Goal: Task Accomplishment & Management: Use online tool/utility

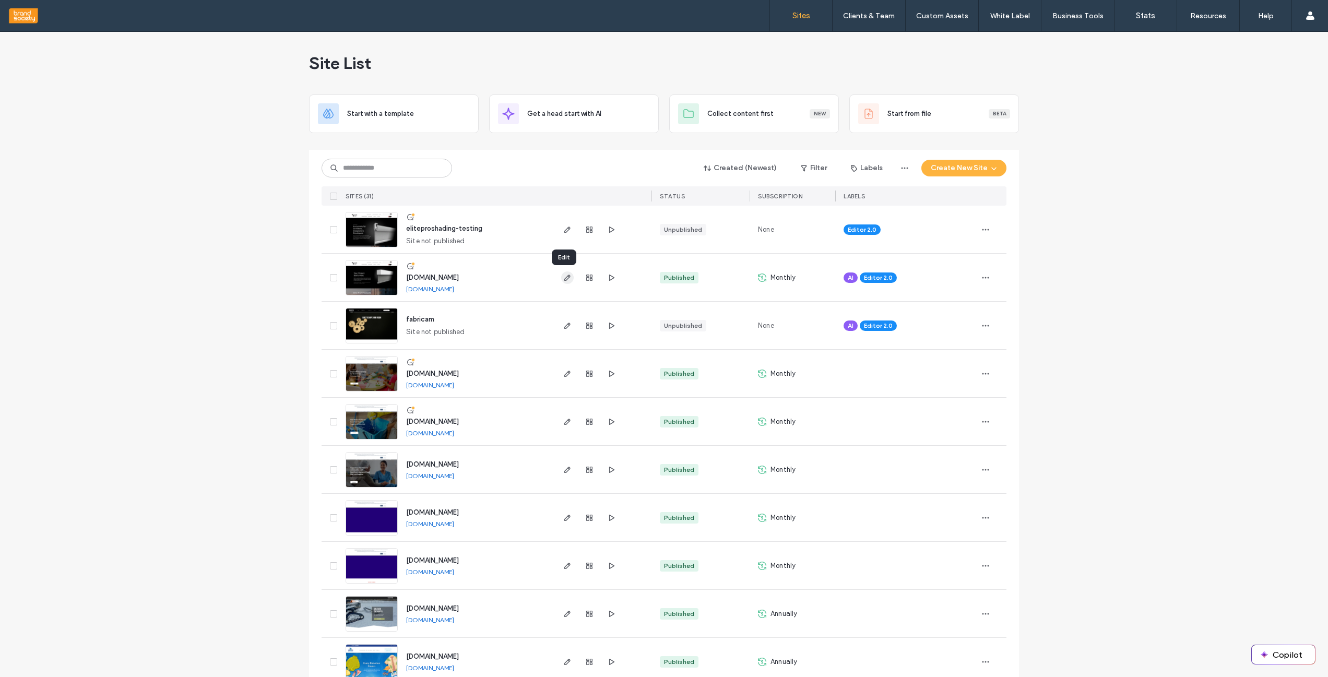
click at [564, 280] on use "button" at bounding box center [567, 278] width 6 height 6
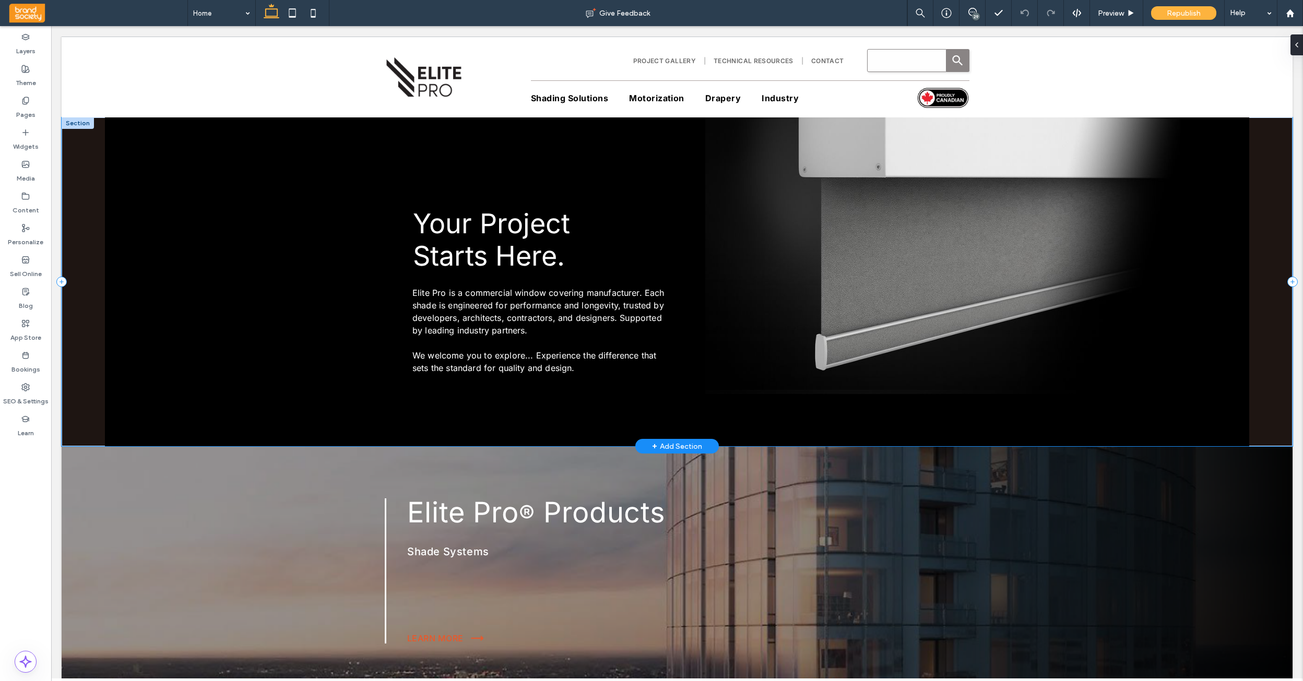
click at [1269, 403] on div "Elite Pro is a commercial window covering manufacturer. Each shade is engineere…" at bounding box center [677, 281] width 1231 height 329
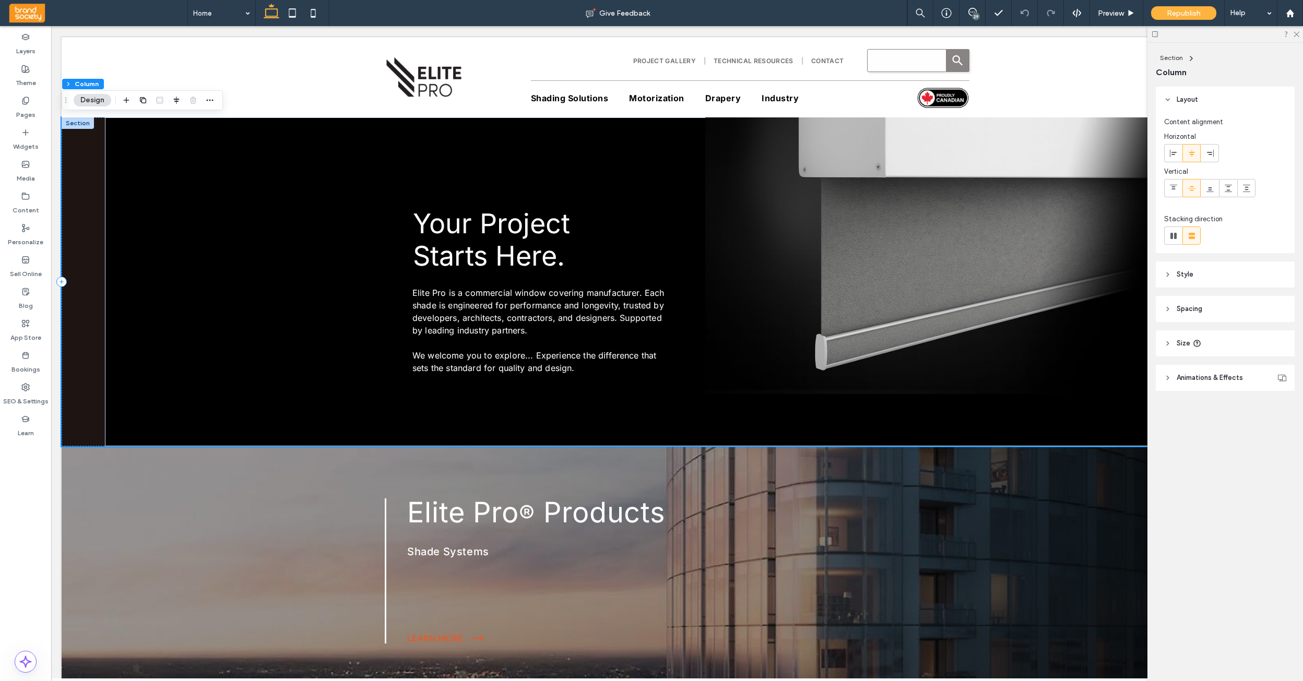
click at [1170, 275] on icon at bounding box center [1167, 274] width 7 height 7
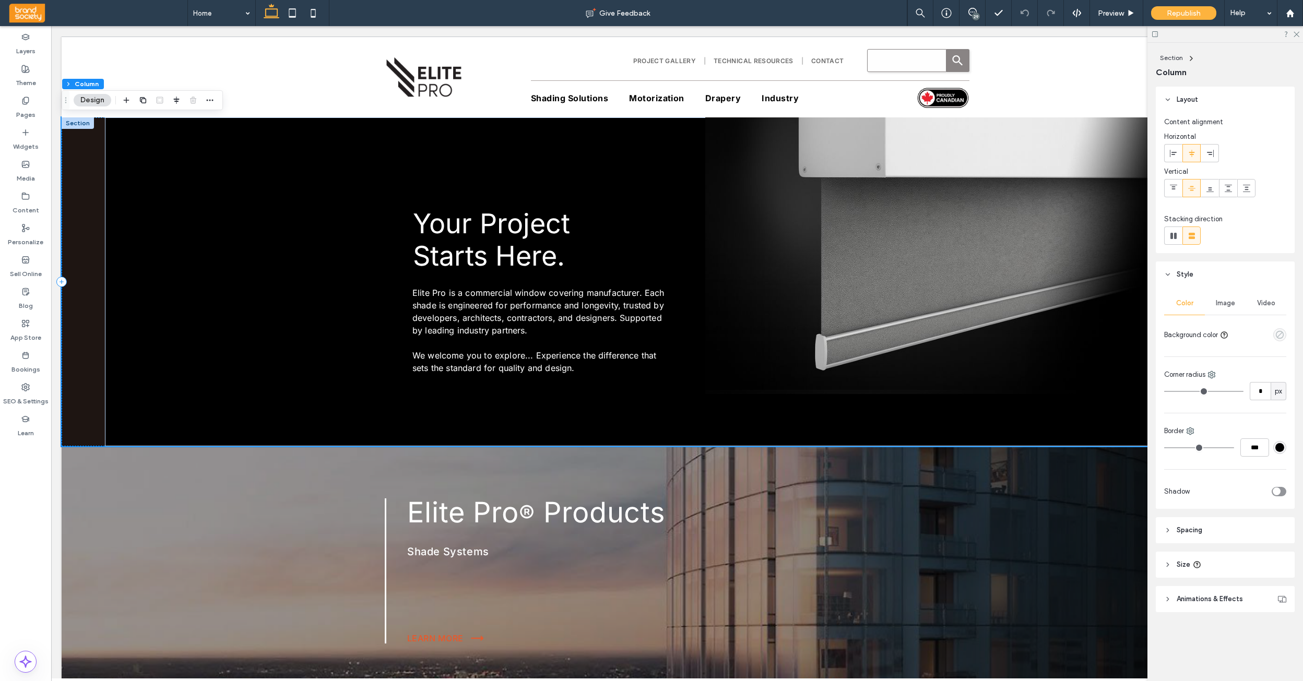
click at [1280, 334] on icon "empty color" at bounding box center [1280, 334] width 9 height 9
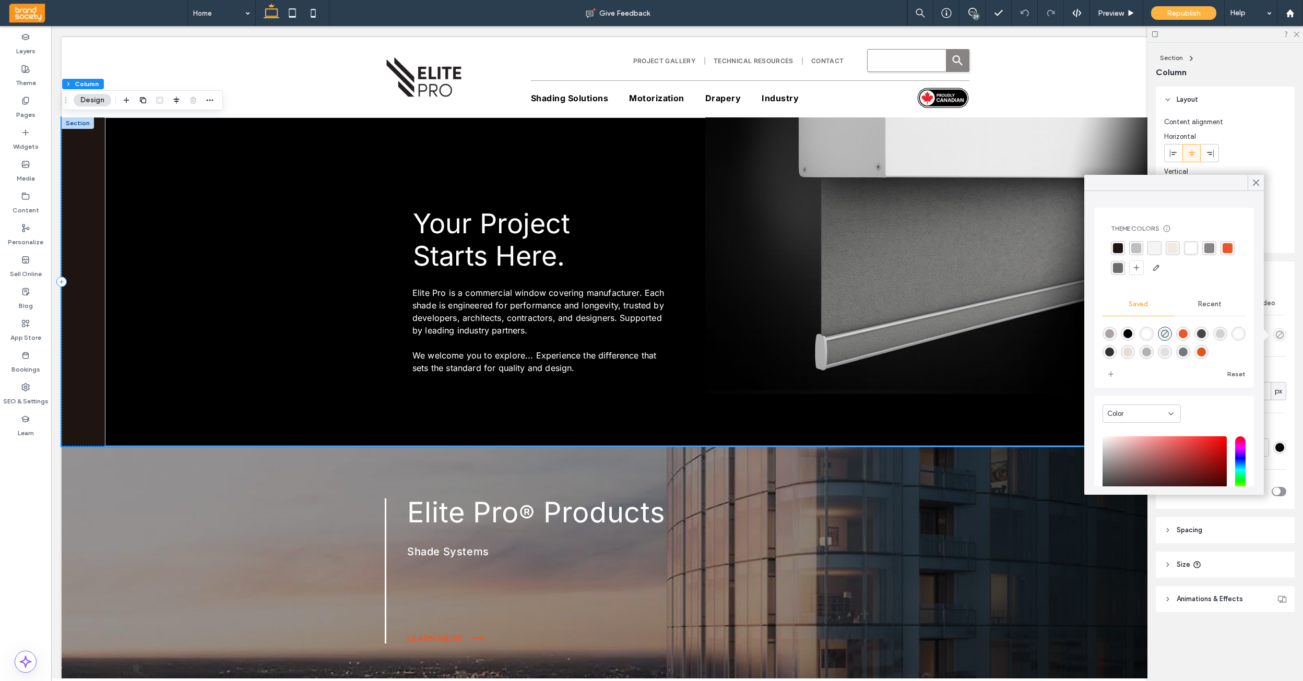
click at [1118, 247] on div "rgba(30, 21, 18, 1)" at bounding box center [1118, 248] width 10 height 10
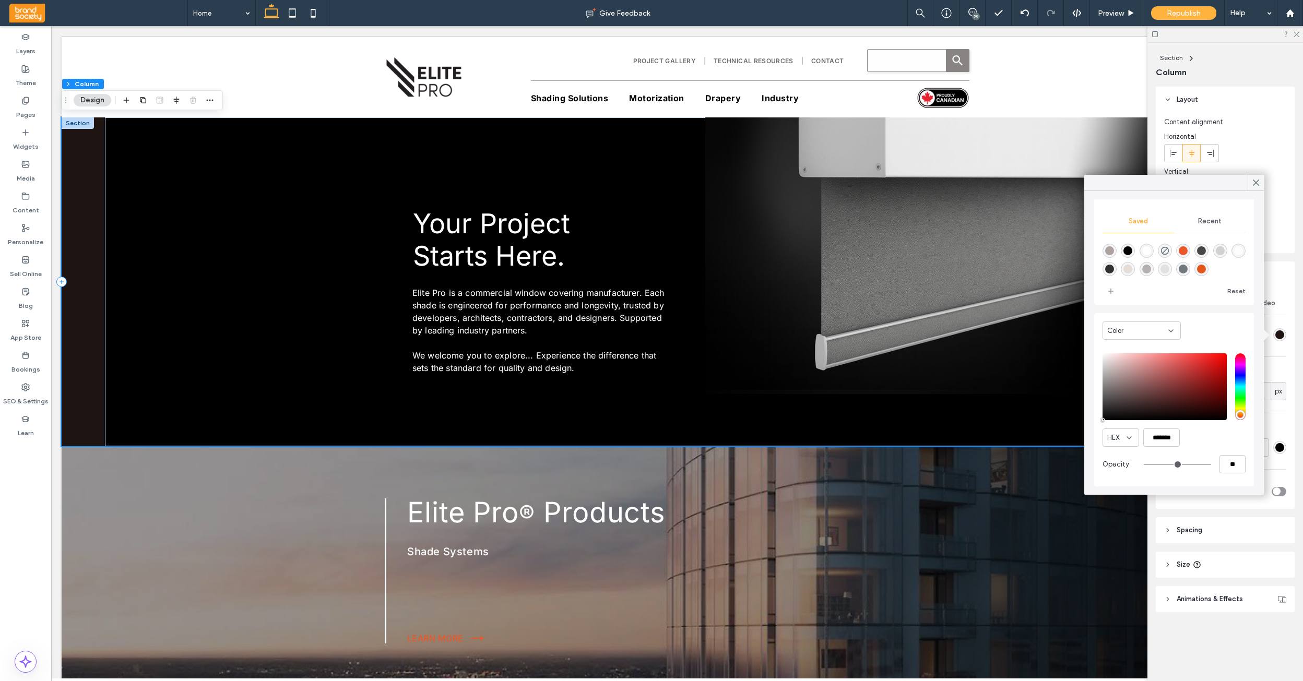
scroll to position [84, 0]
click at [1256, 184] on icon at bounding box center [1255, 182] width 9 height 9
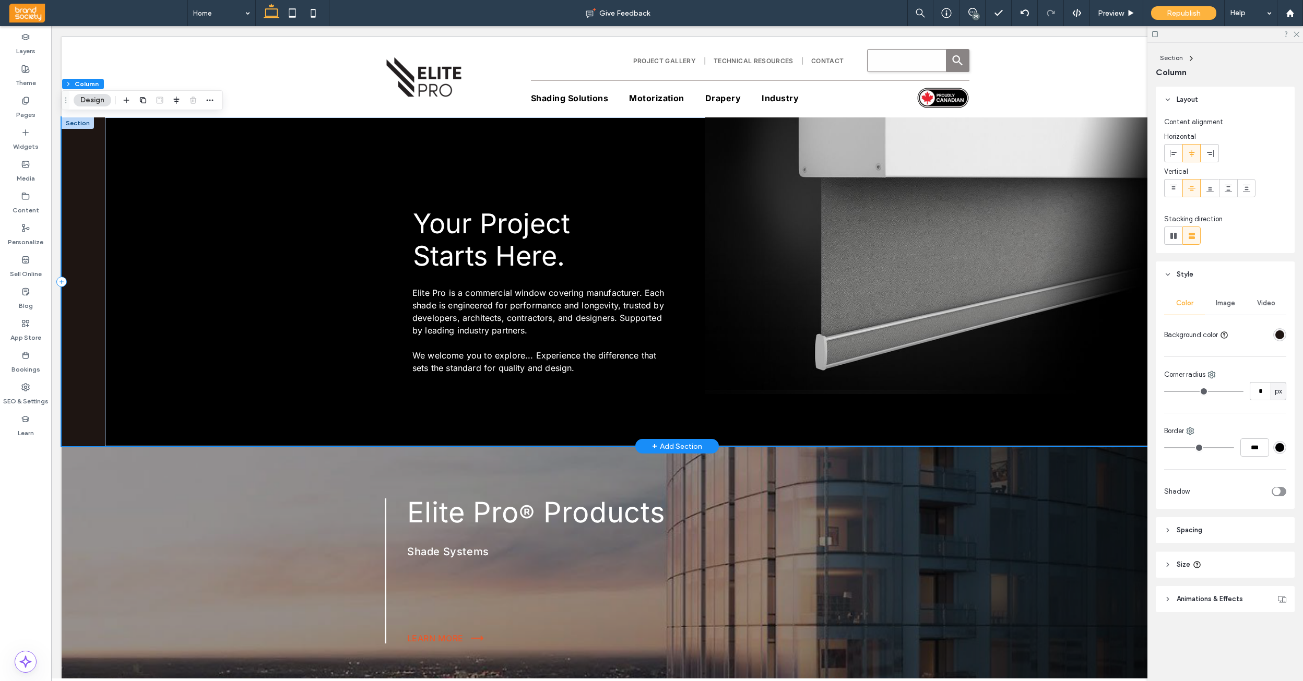
click at [99, 332] on div "Elite Pro is a commercial window covering manufacturer. Each shade is engineere…" at bounding box center [677, 281] width 1231 height 329
click at [177, 347] on div "Elite Pro is a commercial window covering manufacturer. Each shade is engineere…" at bounding box center [677, 281] width 1145 height 329
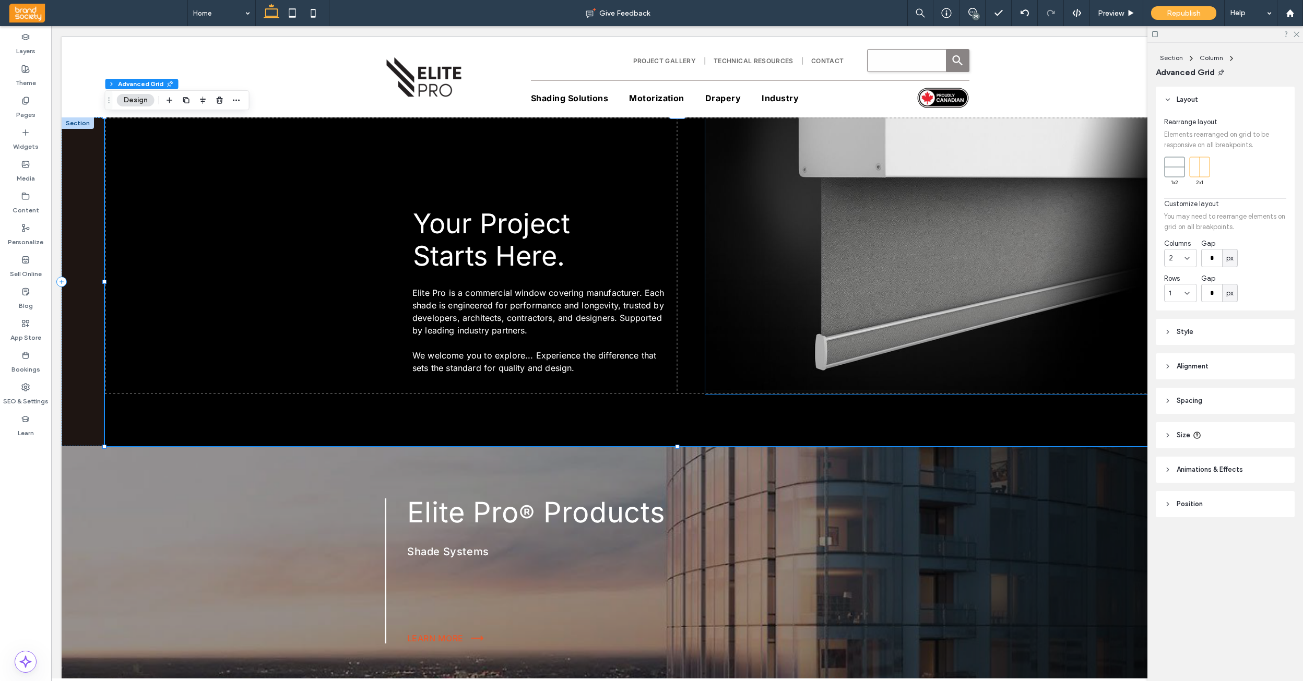
click at [1167, 331] on icon at bounding box center [1167, 331] width 7 height 7
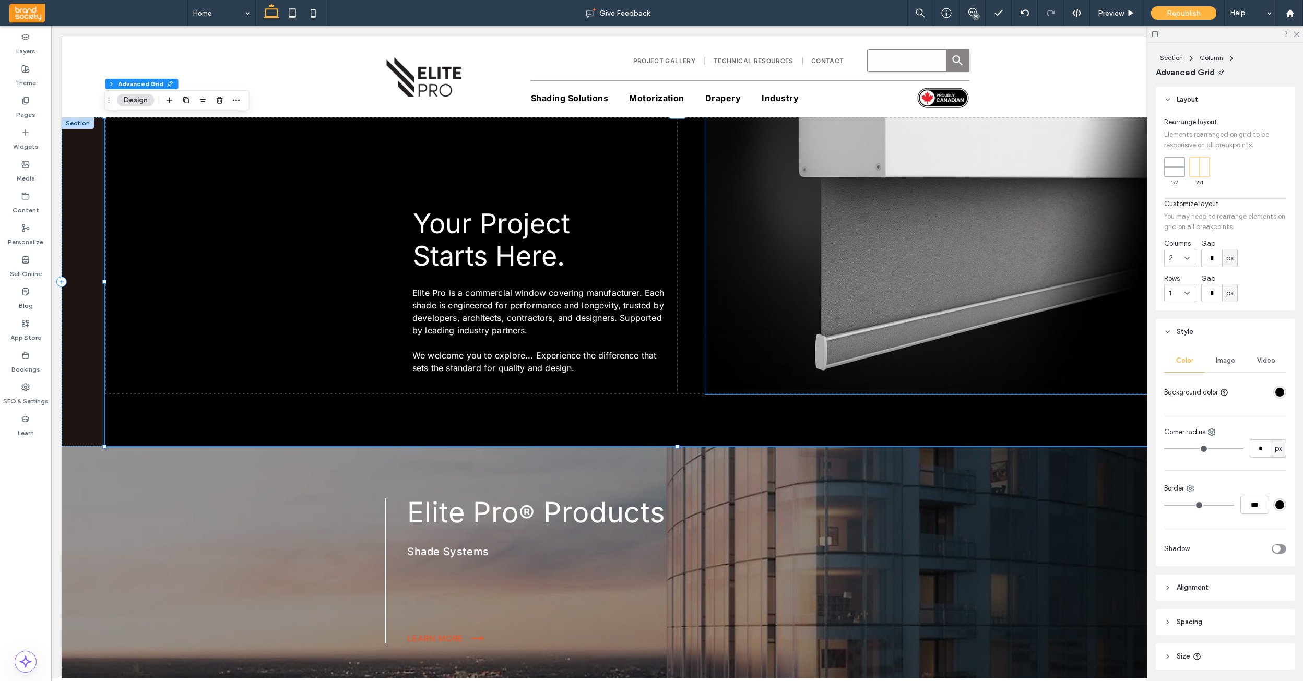
click at [1280, 392] on div "rgba(0, 0, 0, 1)" at bounding box center [1280, 392] width 9 height 9
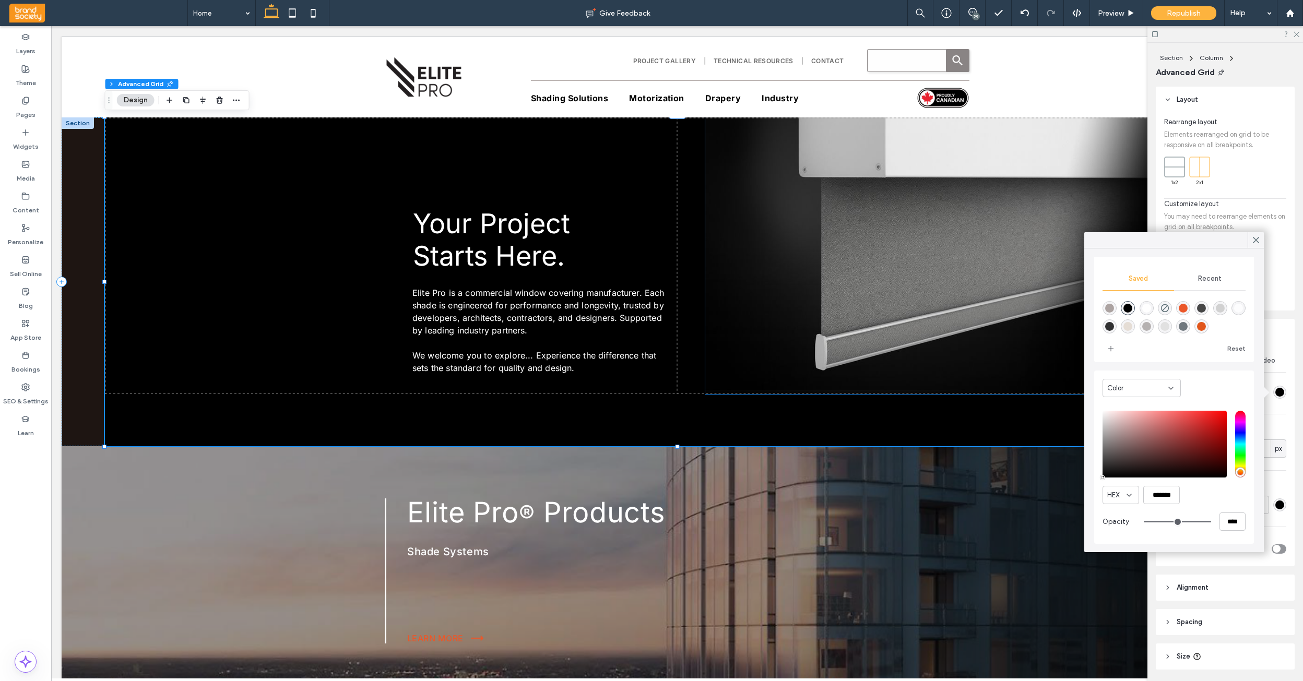
scroll to position [83, 0]
click at [1157, 495] on input "*******" at bounding box center [1161, 495] width 37 height 18
click at [68, 279] on div "Elite Pro is a commercial window covering manufacturer. Each shade is engineere…" at bounding box center [677, 281] width 1231 height 329
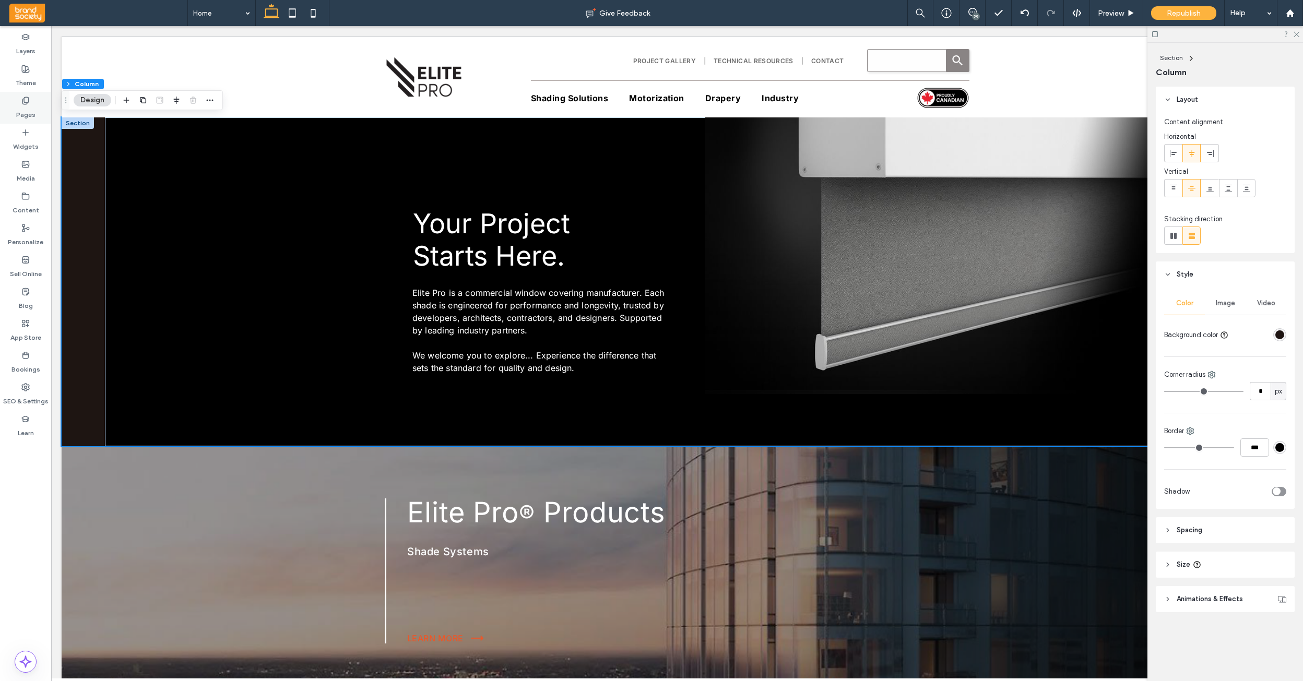
click at [28, 101] on icon at bounding box center [25, 101] width 8 height 8
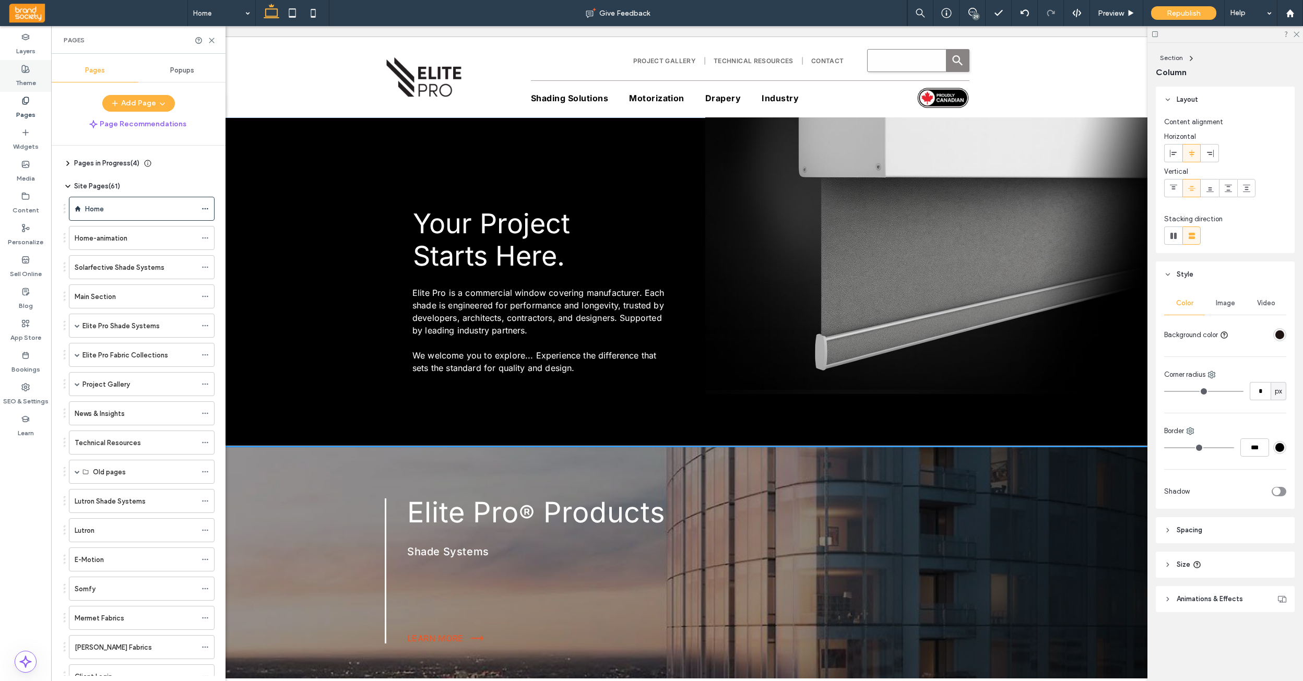
click at [33, 77] on label "Theme" at bounding box center [26, 80] width 20 height 15
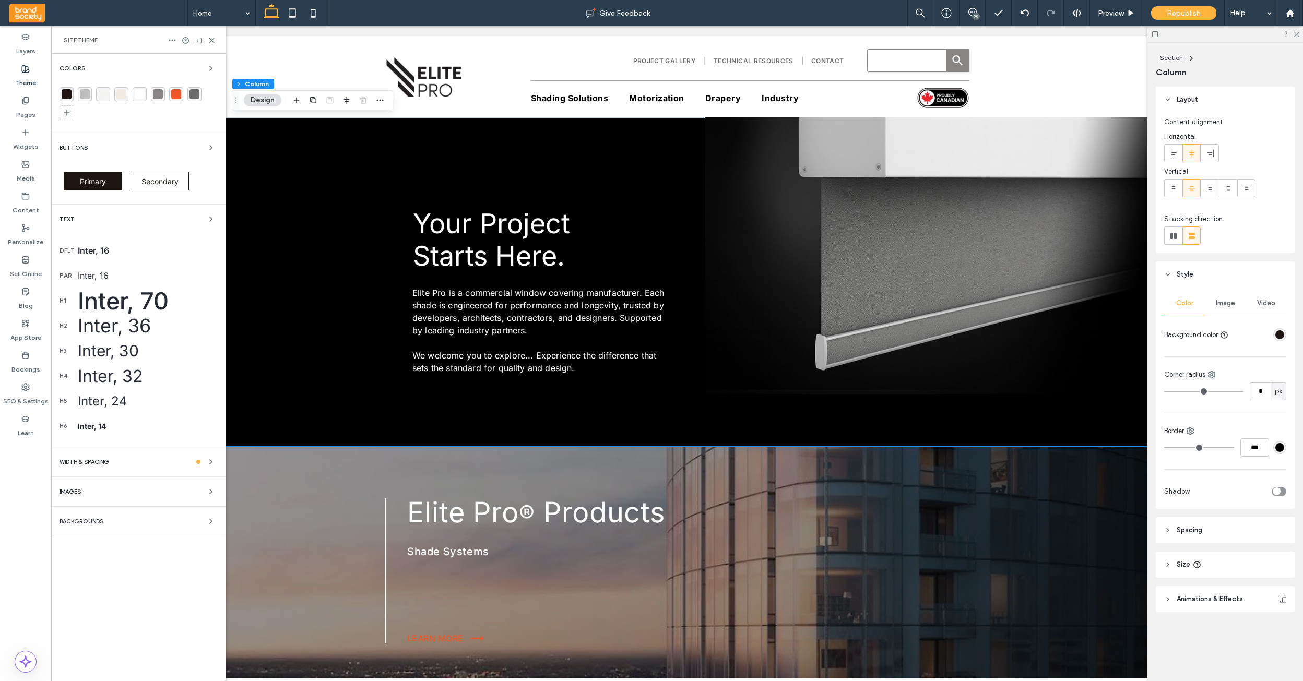
click at [191, 525] on div "Backgrounds" at bounding box center [139, 521] width 158 height 13
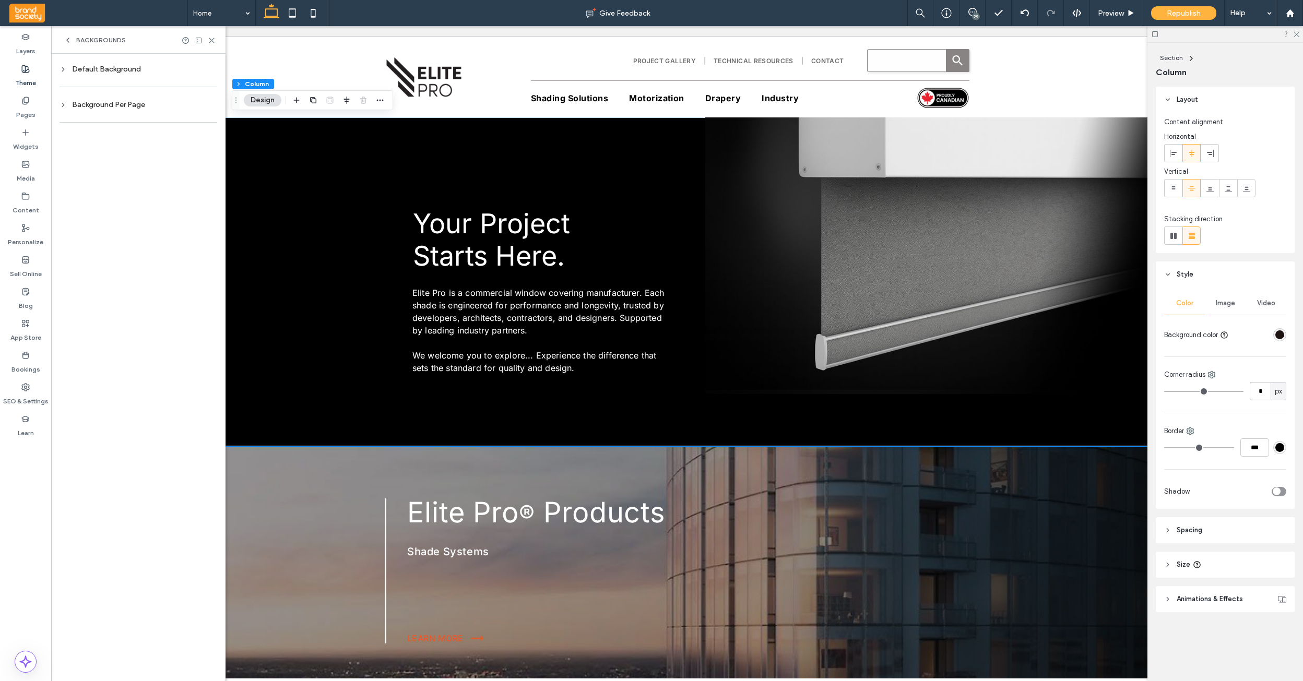
click at [66, 105] on icon at bounding box center [63, 104] width 7 height 7
click at [201, 216] on div "rgb(30, 21, 18)" at bounding box center [201, 216] width 9 height 9
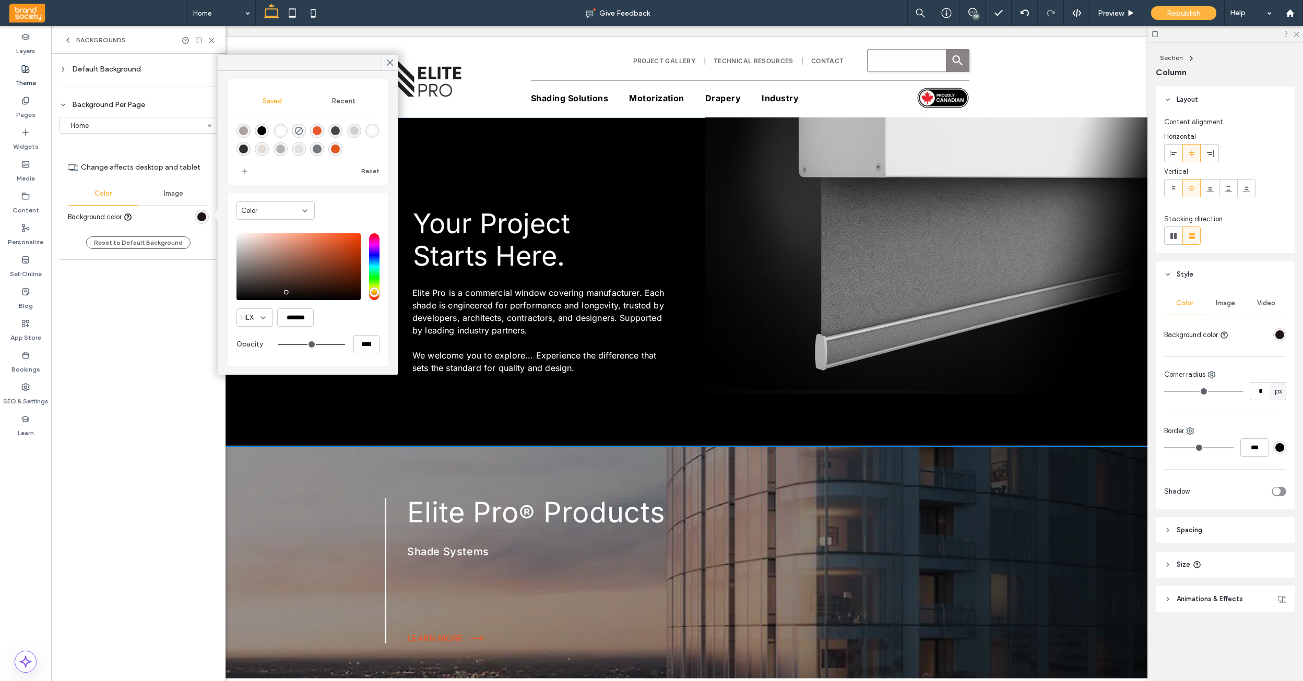
type input "*******"
drag, startPoint x: 239, startPoint y: 298, endPoint x: 229, endPoint y: 302, distance: 11.2
click at [229, 302] on div "Color HEX ******* Opacity ****" at bounding box center [308, 279] width 160 height 173
click at [391, 62] on use at bounding box center [389, 63] width 5 height 6
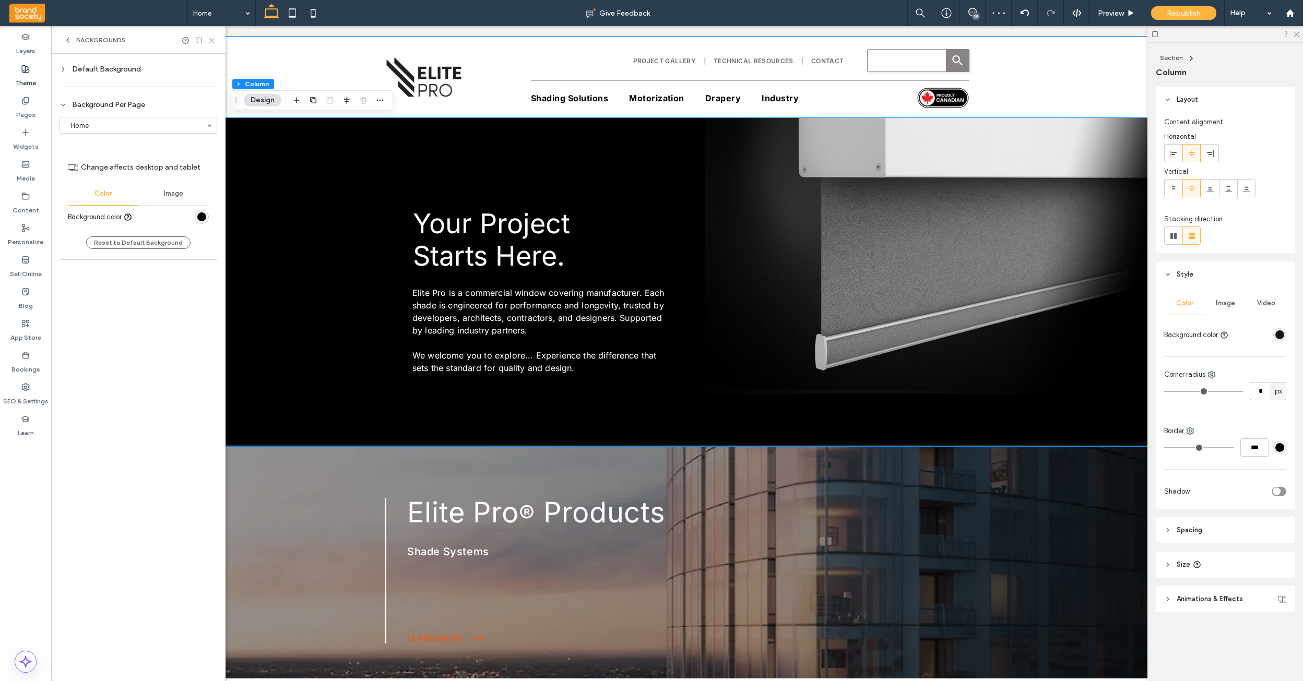
drag, startPoint x: 210, startPoint y: 40, endPoint x: 175, endPoint y: 275, distance: 237.0
click at [210, 40] on icon at bounding box center [212, 41] width 8 height 8
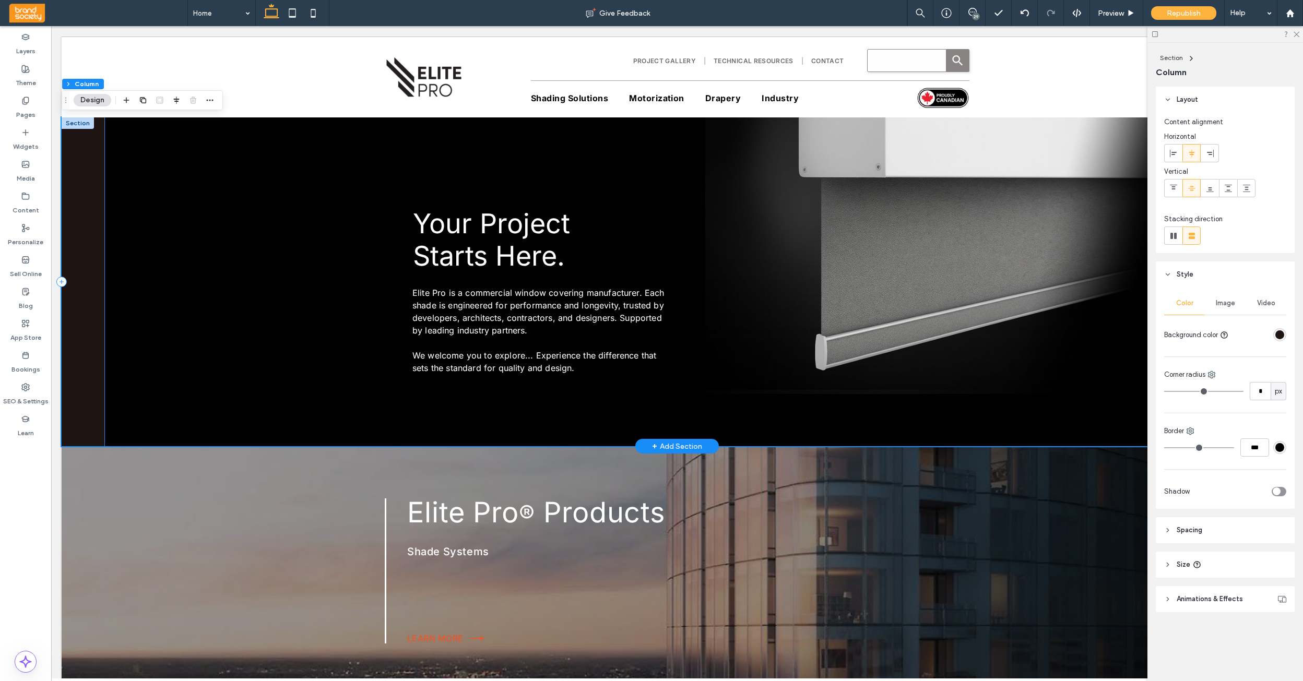
scroll to position [6, 0]
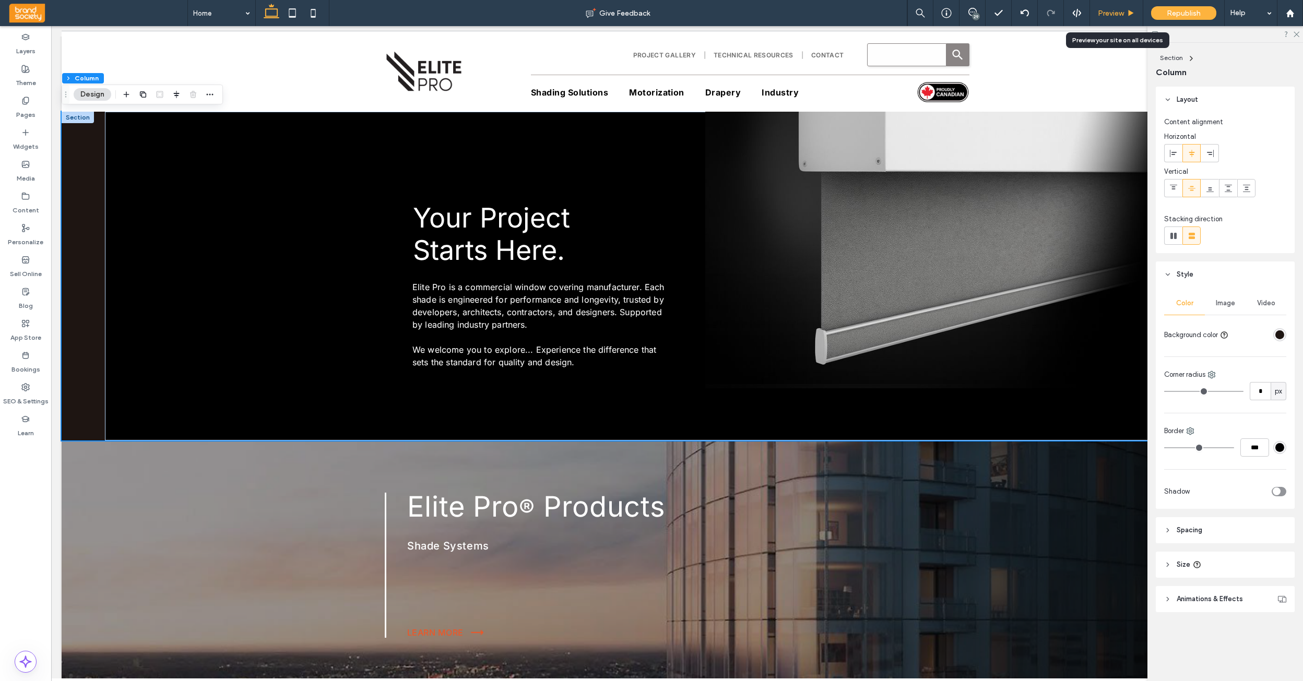
click at [1117, 9] on span "Preview" at bounding box center [1111, 13] width 26 height 9
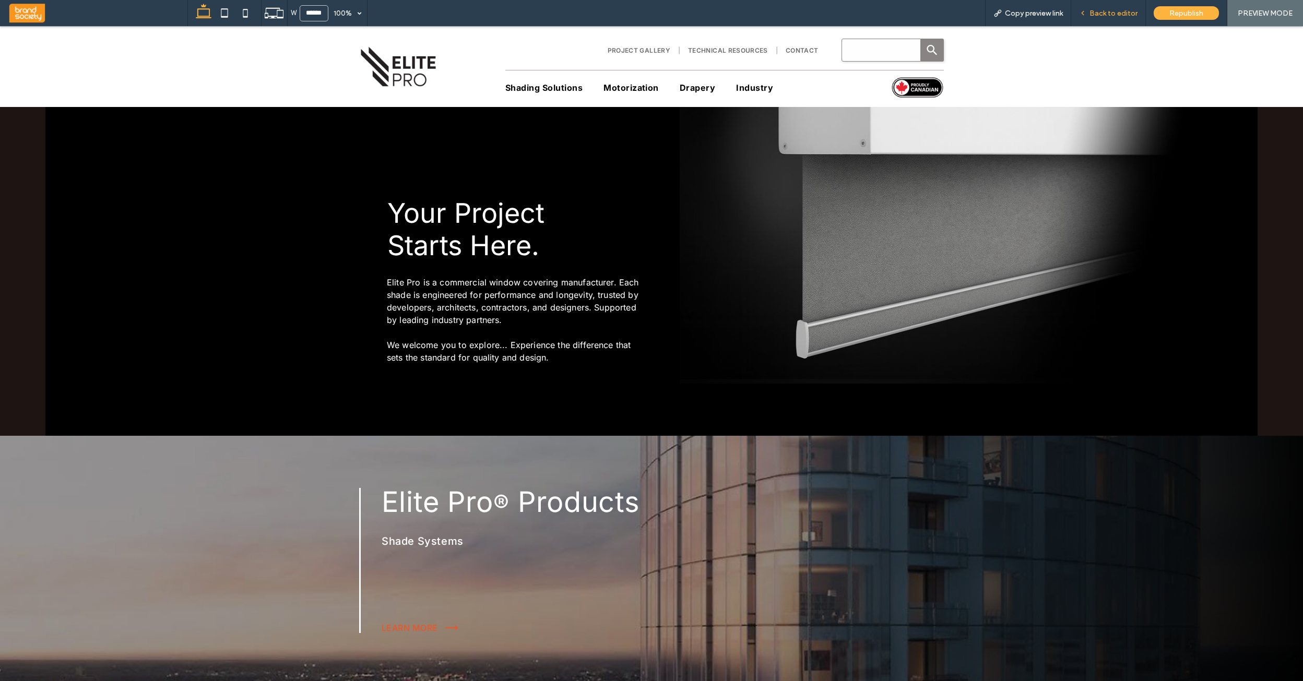
click at [1124, 10] on span "Back to editor" at bounding box center [1114, 13] width 48 height 9
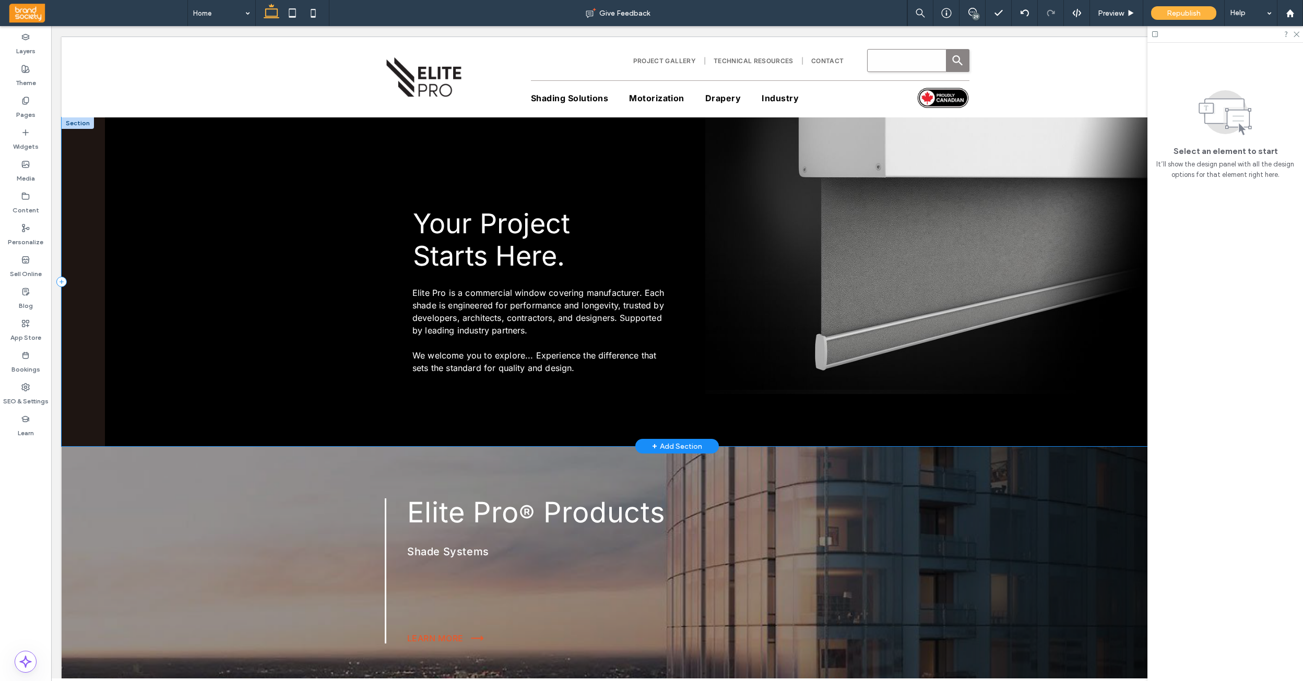
click at [76, 220] on div "Elite Pro is a commercial window covering manufacturer. Each shade is engineere…" at bounding box center [677, 281] width 1231 height 329
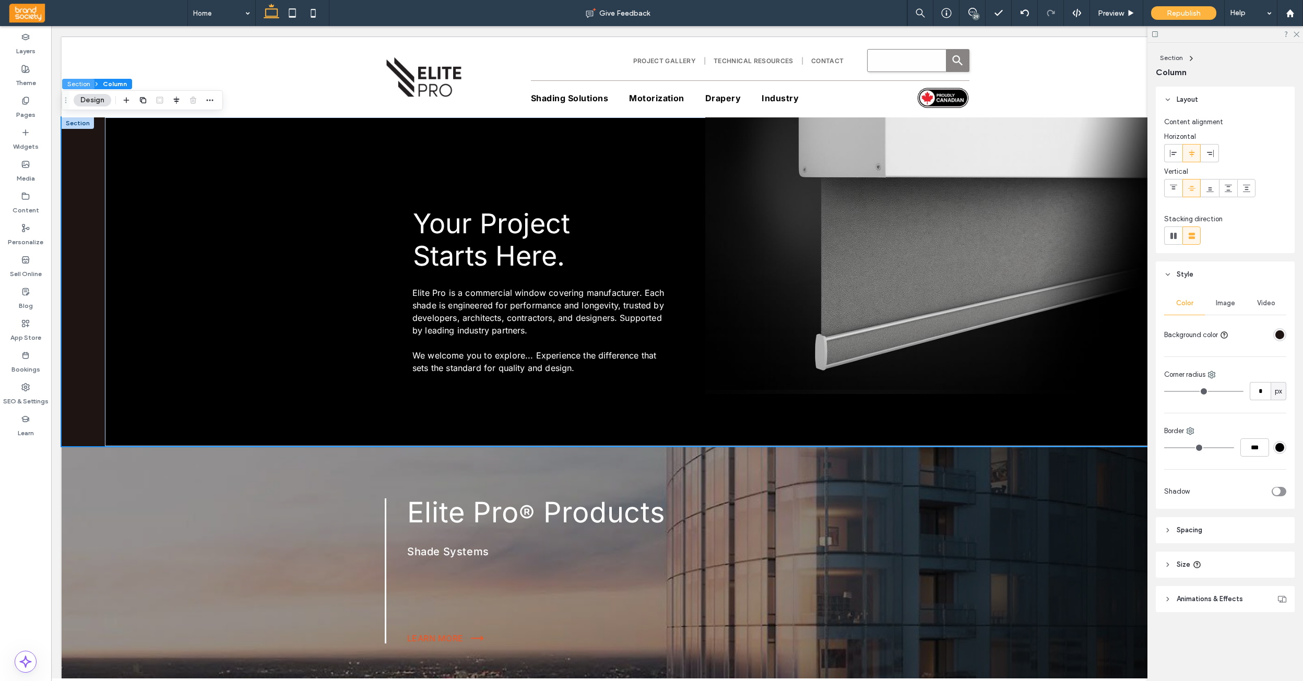
click at [81, 87] on button "Section" at bounding box center [78, 84] width 32 height 10
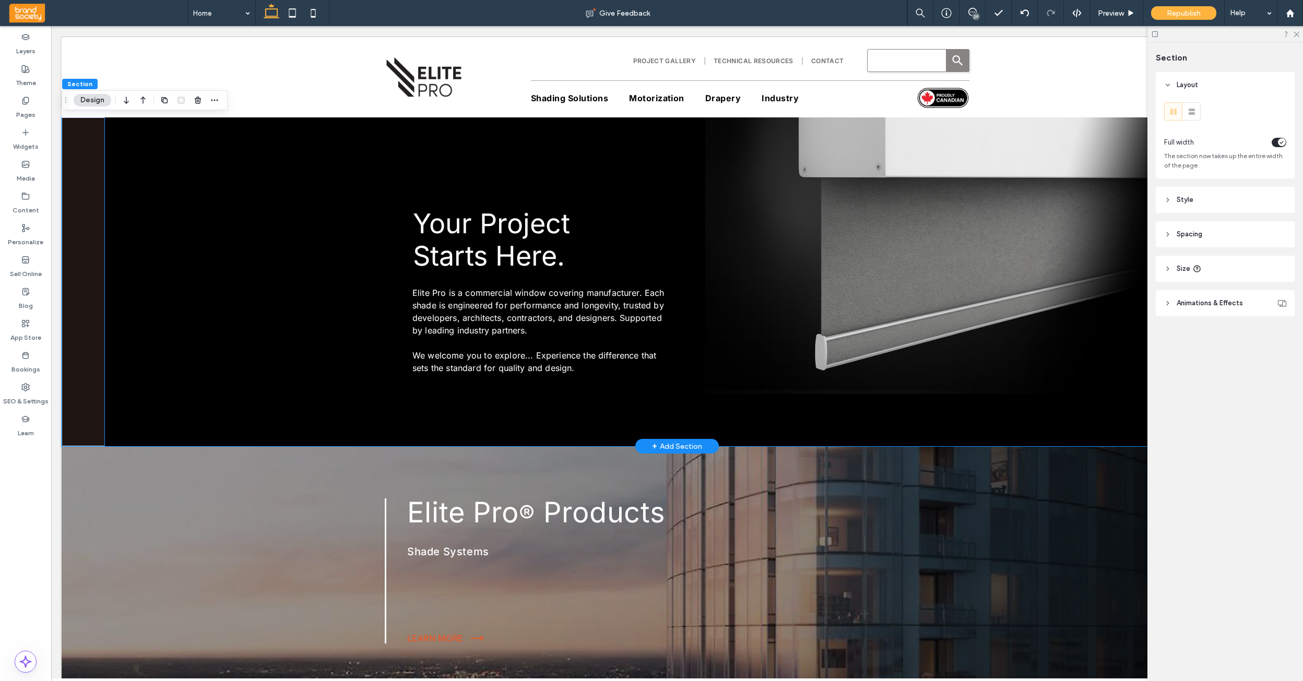
scroll to position [1, 0]
click at [1164, 199] on icon at bounding box center [1167, 199] width 7 height 7
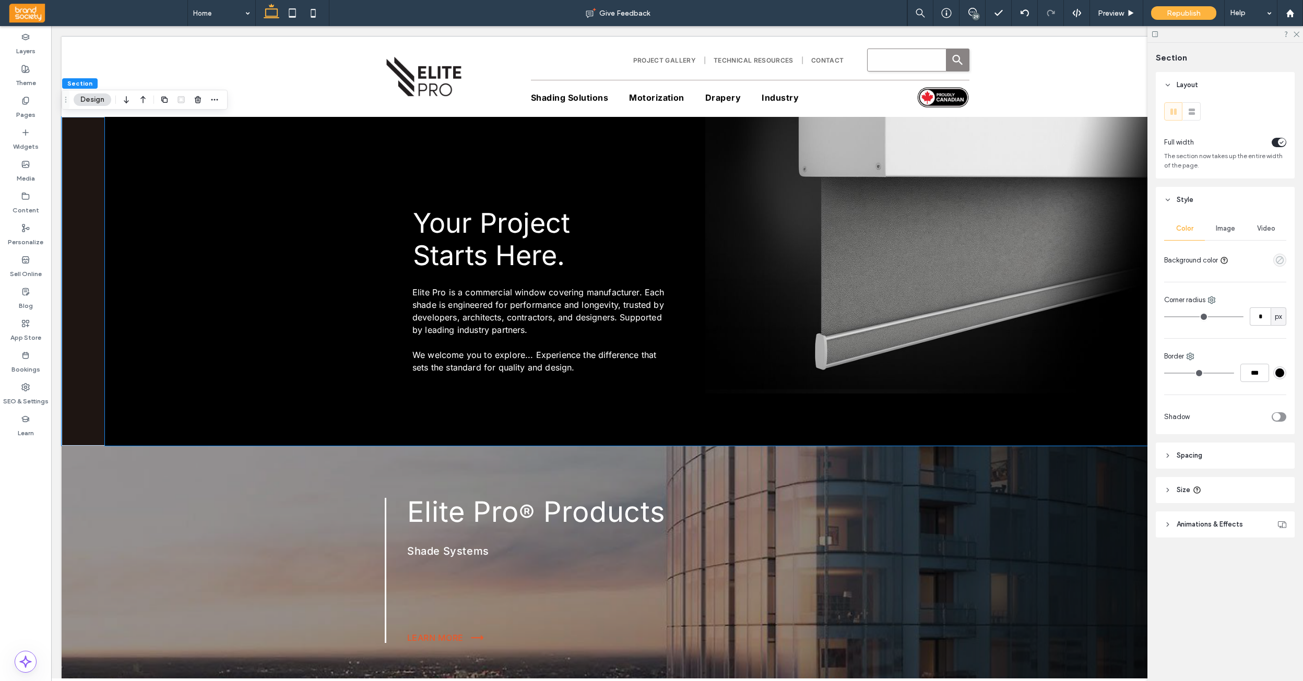
click at [1283, 261] on use "empty color" at bounding box center [1280, 260] width 8 height 8
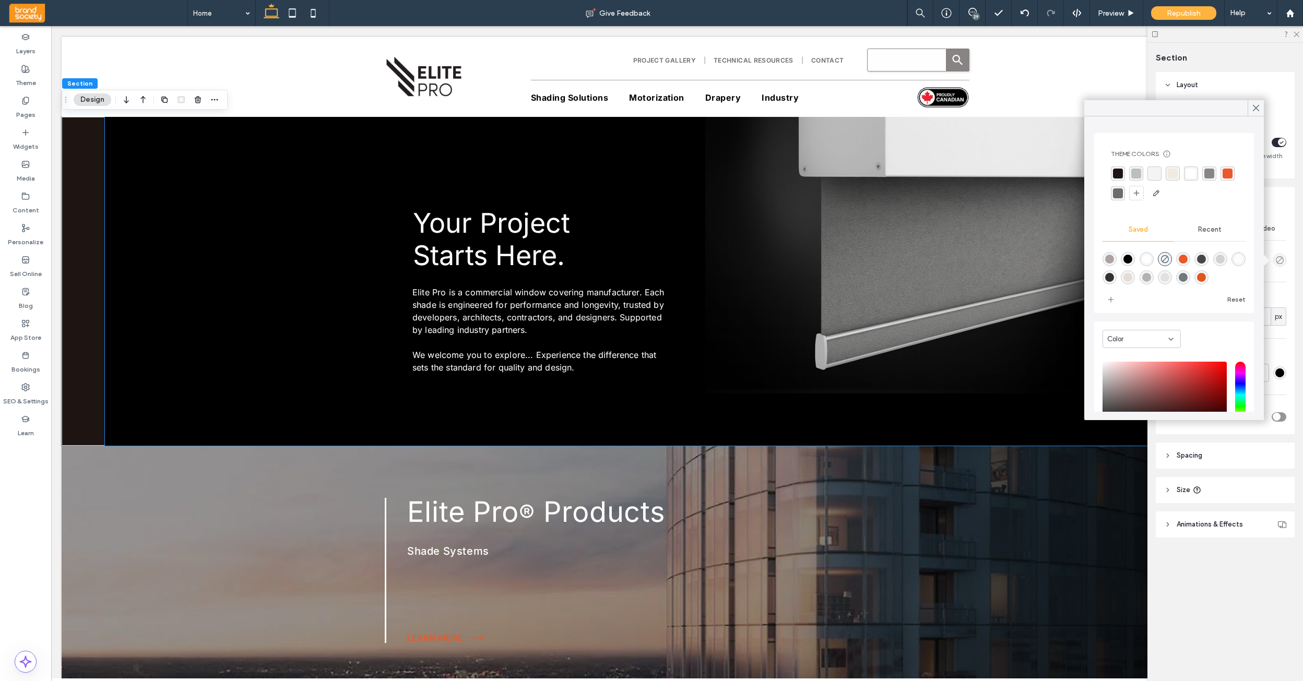
click at [1119, 174] on div "rgba(30, 21, 18, 1)" at bounding box center [1118, 174] width 10 height 10
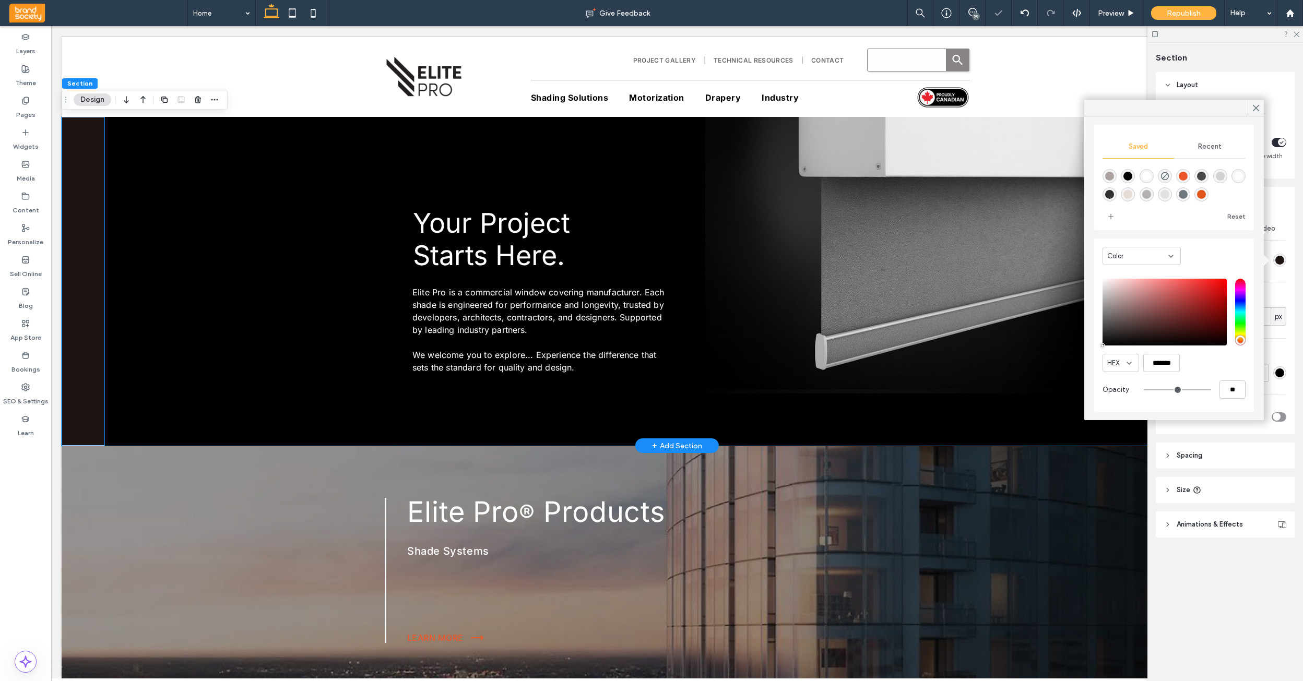
scroll to position [0, 3]
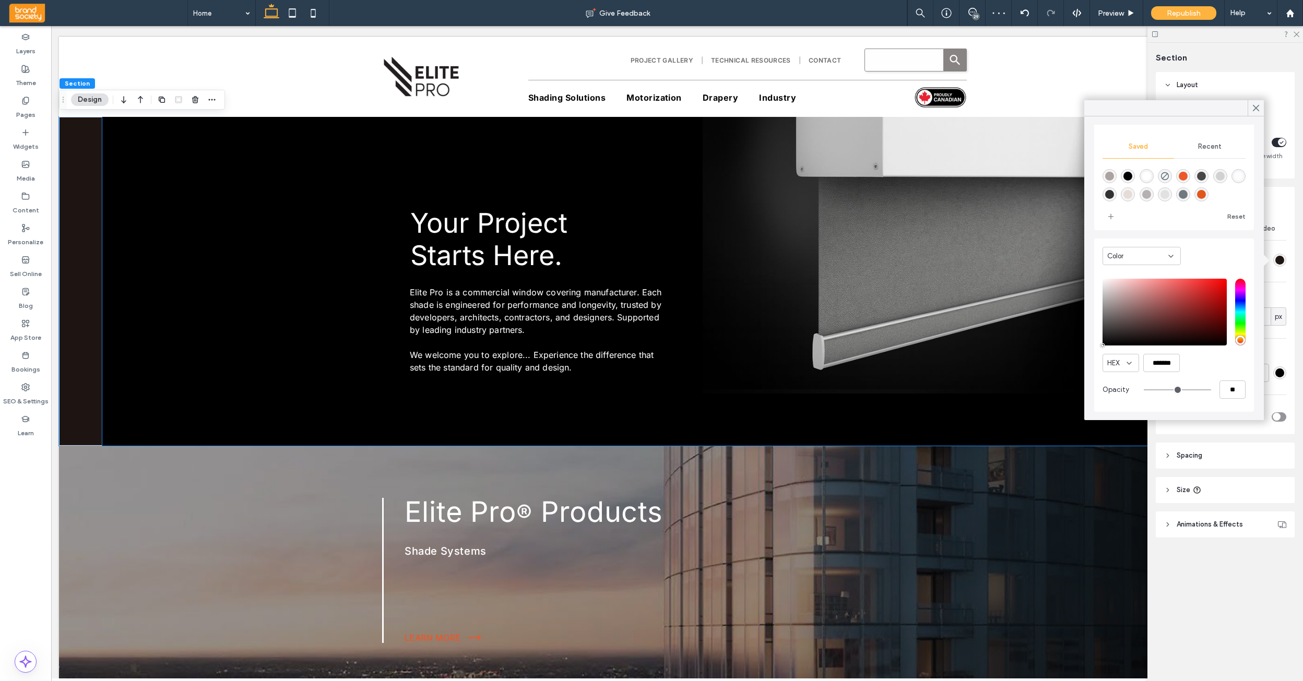
drag, startPoint x: 1256, startPoint y: 108, endPoint x: 1199, endPoint y: 112, distance: 56.5
click at [1256, 108] on use at bounding box center [1257, 108] width 6 height 6
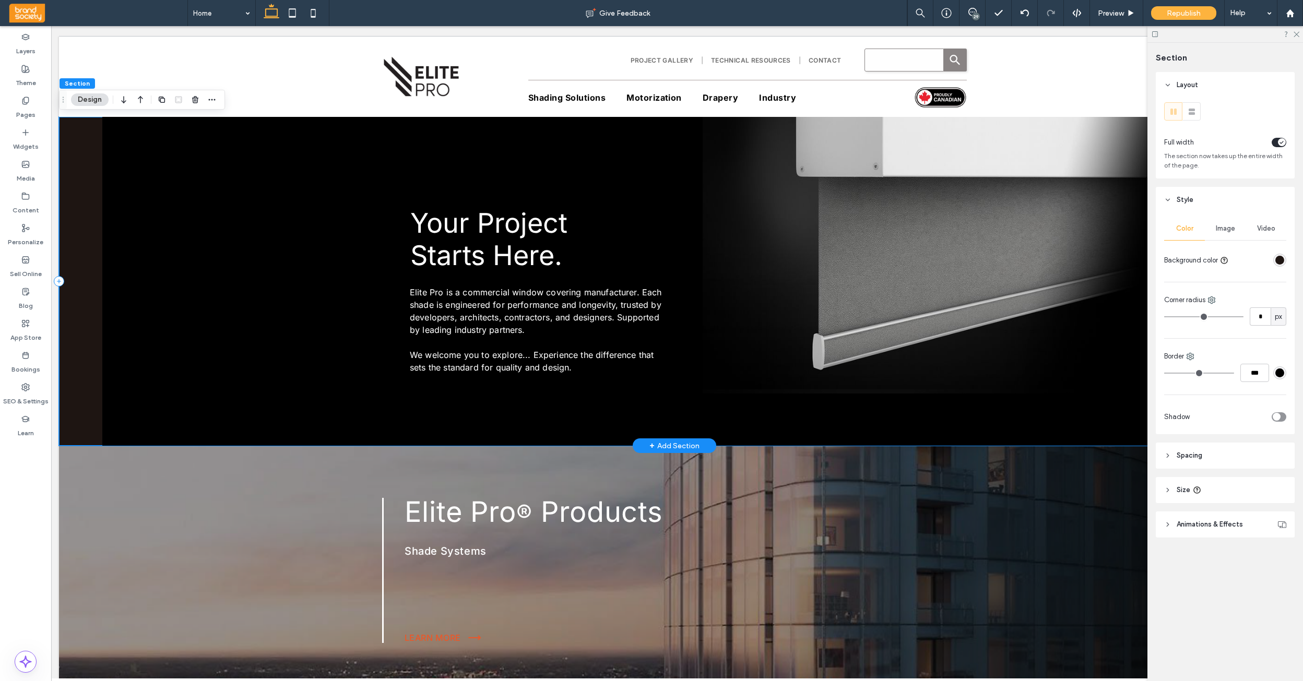
click at [85, 272] on div "Elite Pro is a commercial window covering manufacturer. Each shade is engineere…" at bounding box center [674, 281] width 1231 height 329
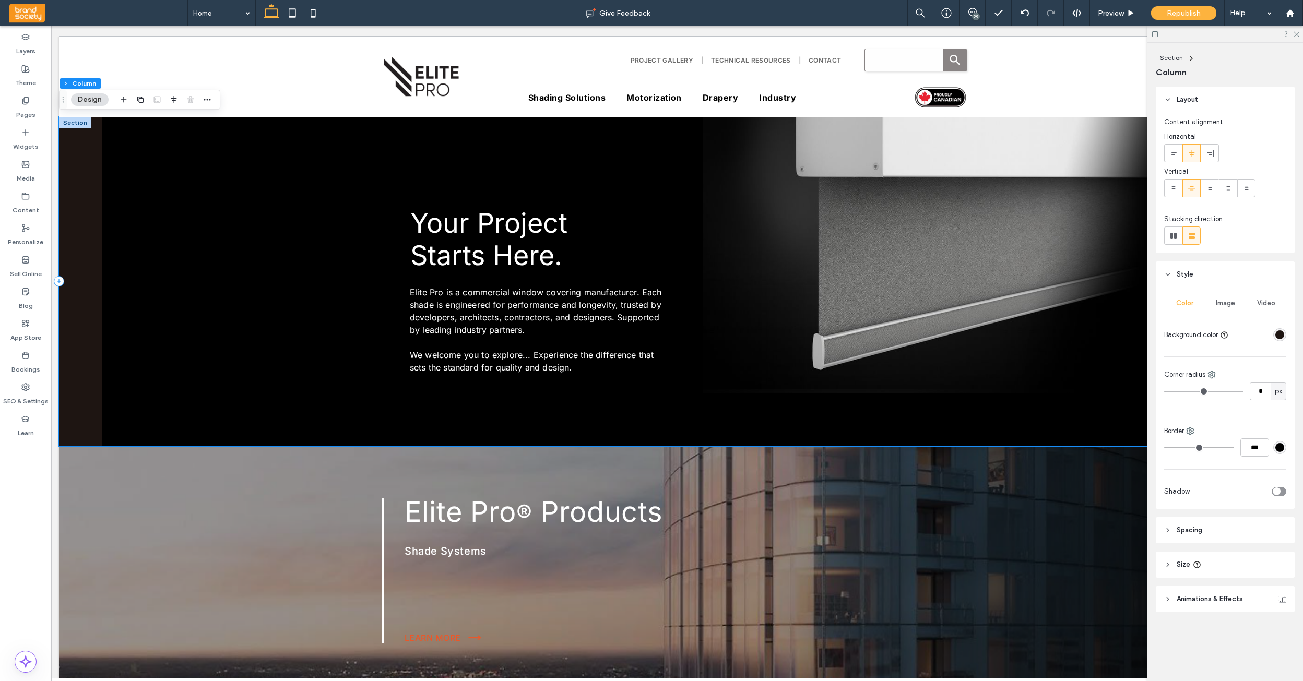
click at [1285, 333] on div "rgba(30, 21, 18, 1)" at bounding box center [1279, 334] width 13 height 13
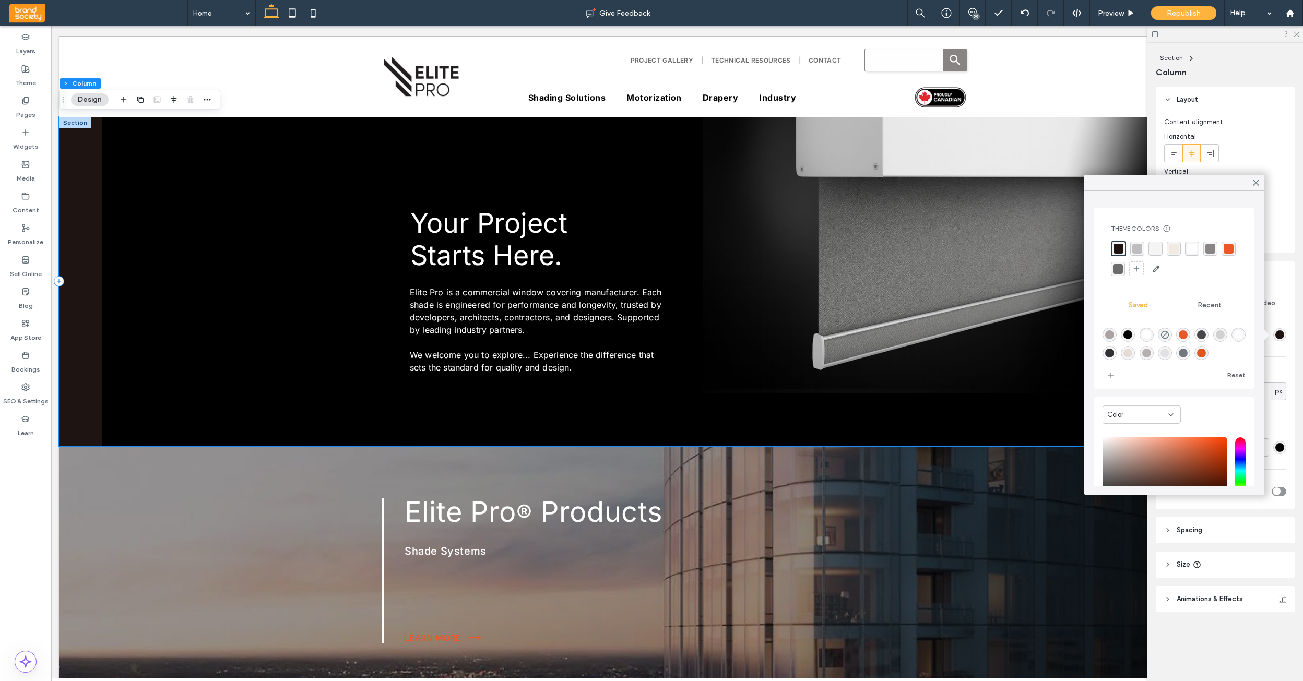
scroll to position [0, 0]
click at [1121, 245] on div "rgba(30, 21, 18, 1)" at bounding box center [1119, 249] width 10 height 10
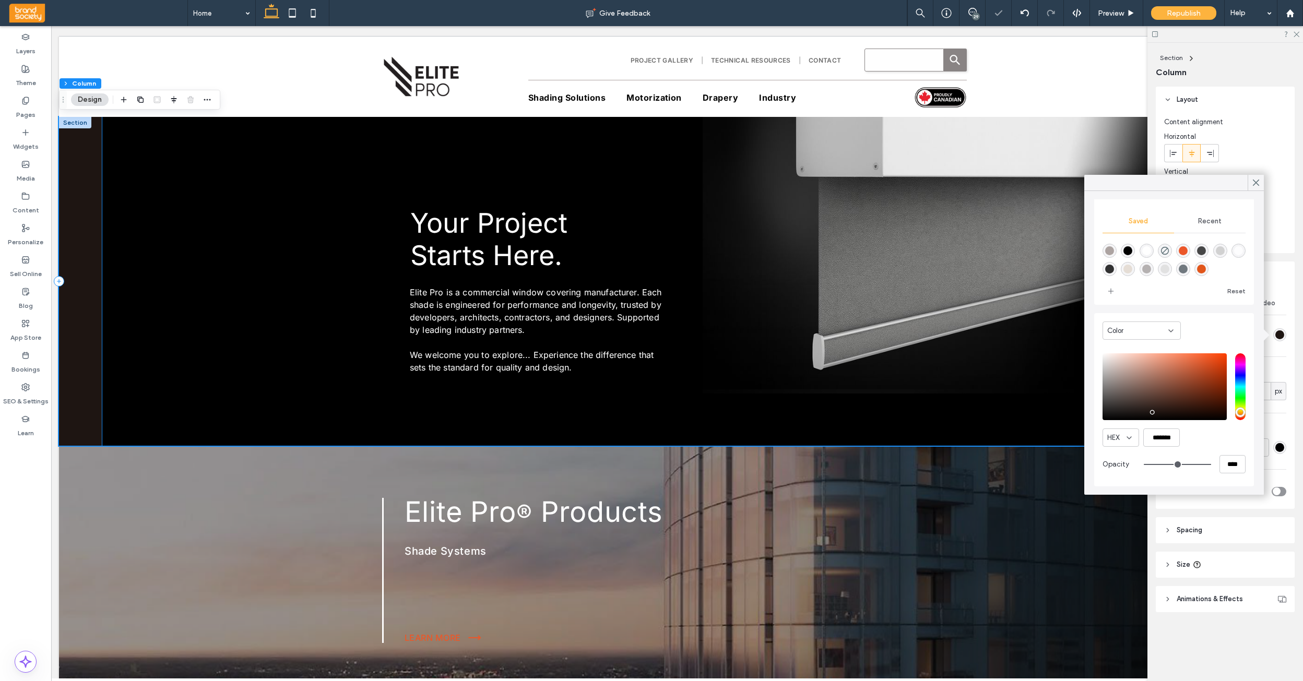
scroll to position [83, 0]
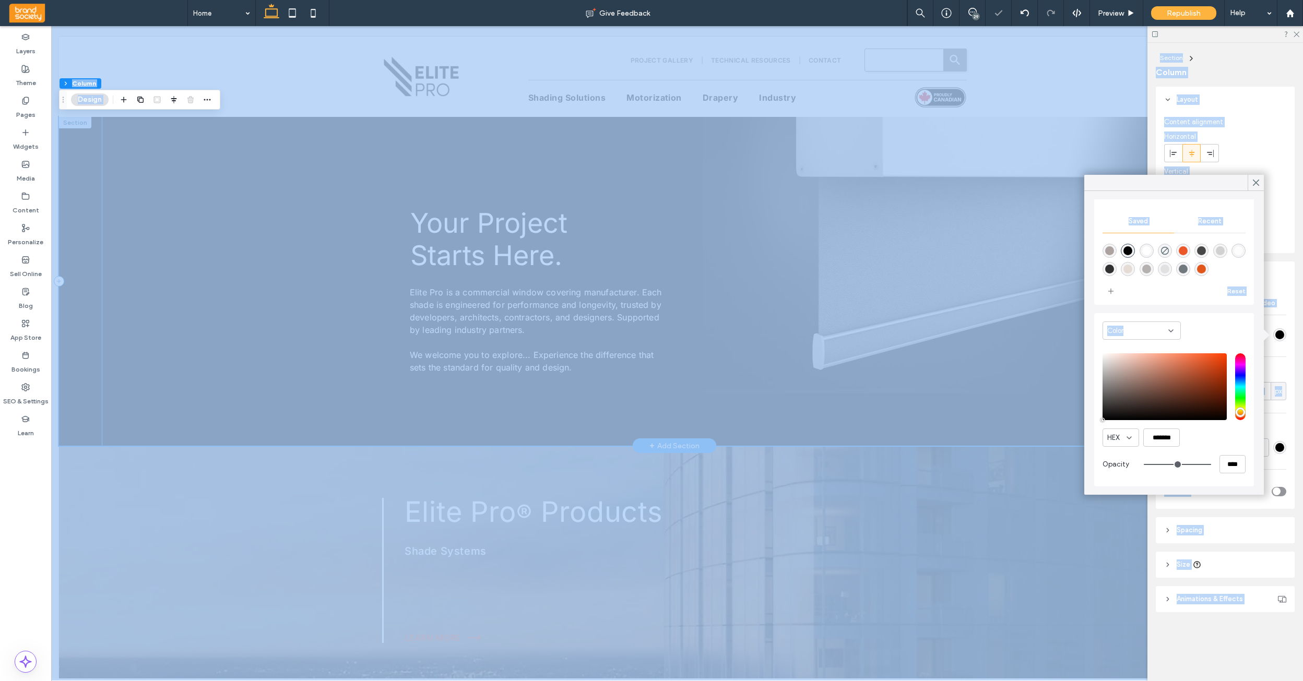
drag, startPoint x: 1154, startPoint y: 443, endPoint x: 1078, endPoint y: 436, distance: 76.5
click at [1101, 419] on div "Color HEX ******* Opacity ****" at bounding box center [1174, 399] width 160 height 173
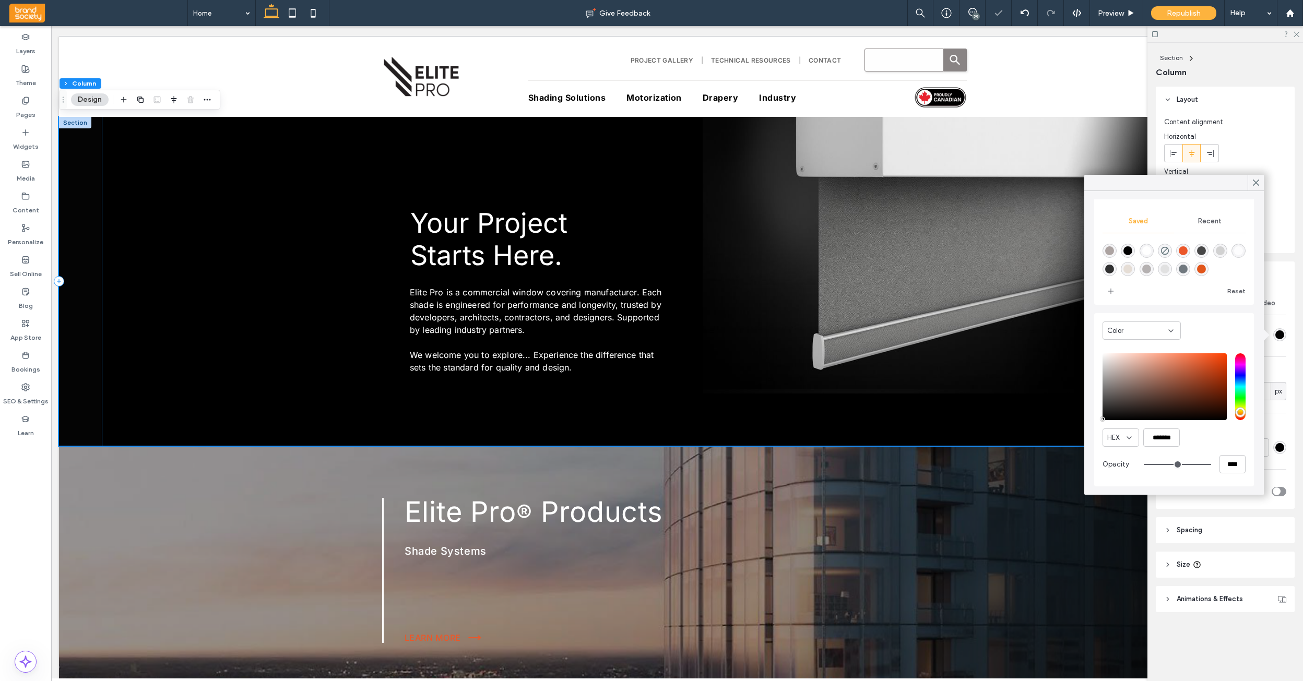
click at [1104, 421] on div "HEX ******* Opacity ****" at bounding box center [1174, 414] width 143 height 133
click at [1154, 440] on input "*******" at bounding box center [1161, 438] width 37 height 18
paste input "color picker textbox"
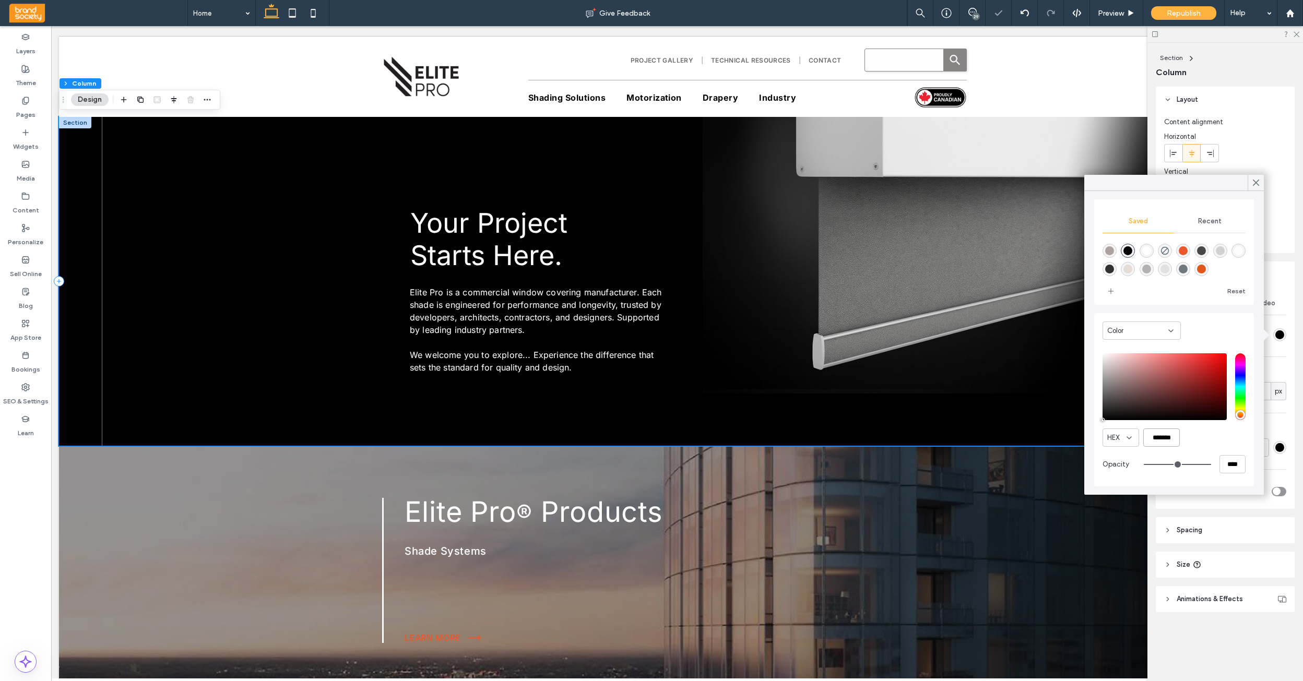
type input "*******"
click at [181, 317] on div "Elite Pro is a commercial window covering manufacturer. Each shade is engineere…" at bounding box center [674, 281] width 1145 height 329
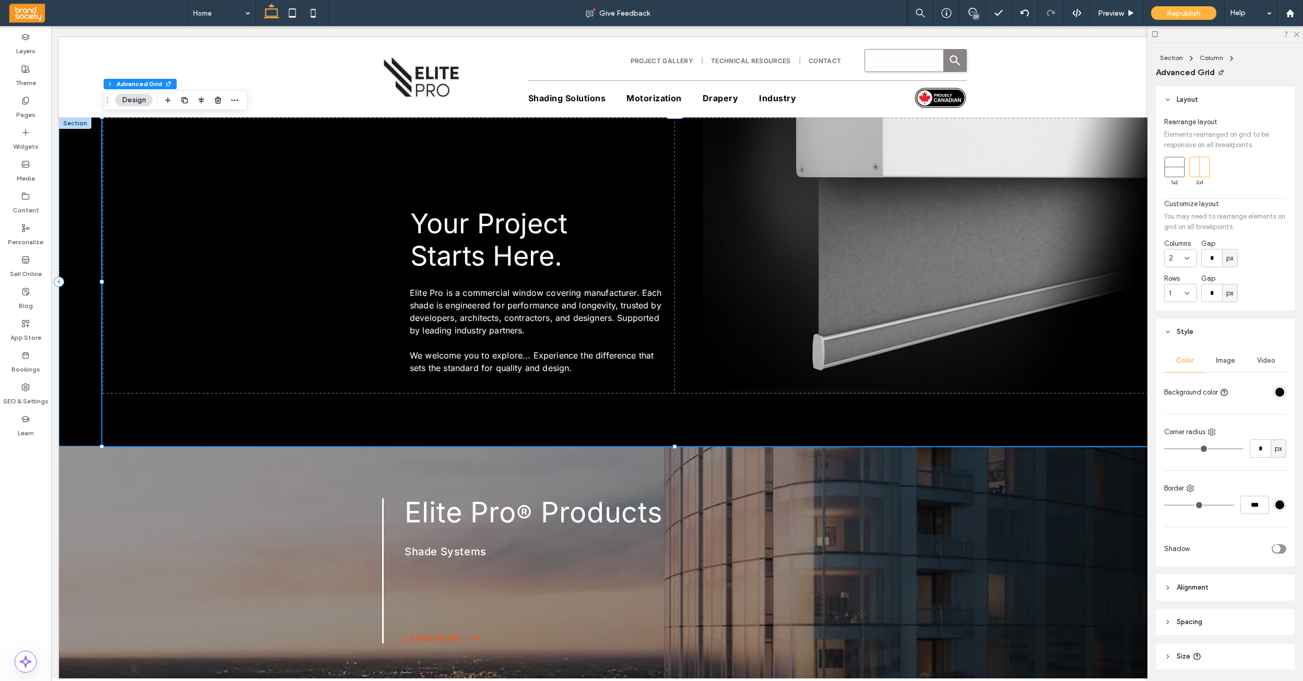
scroll to position [0, 1]
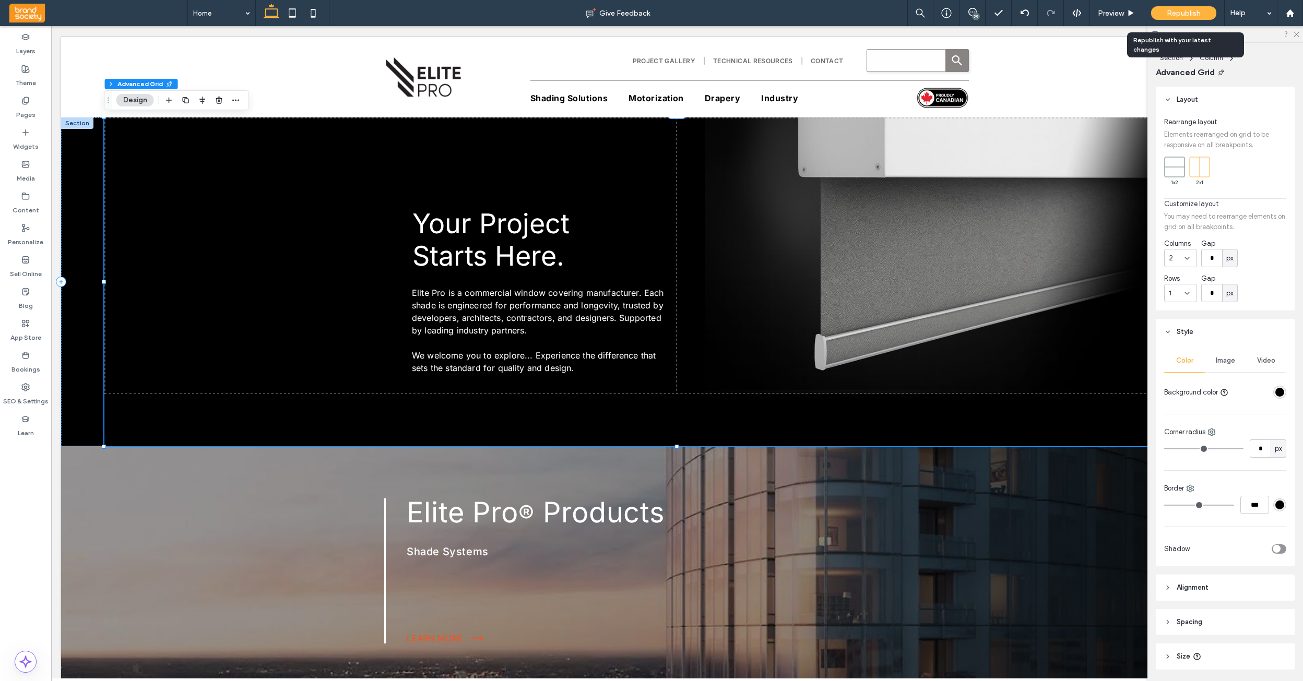
click at [1178, 14] on span "Republish" at bounding box center [1184, 13] width 34 height 9
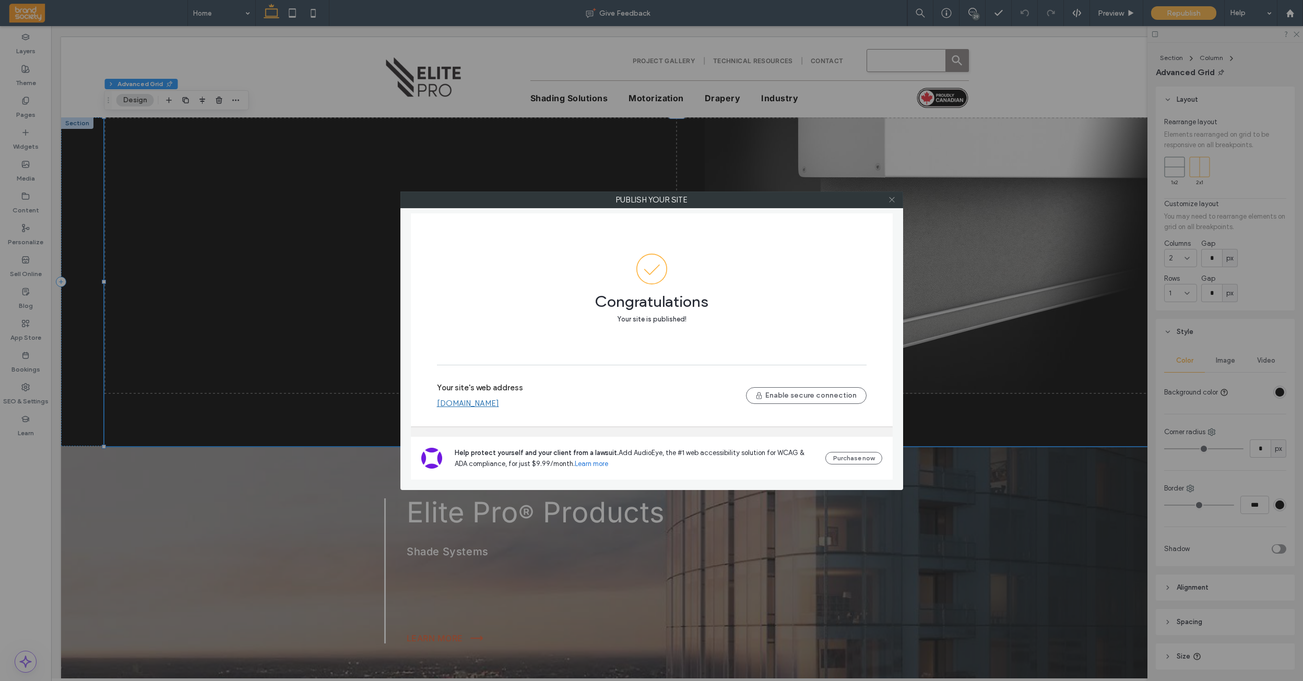
click at [890, 202] on icon at bounding box center [892, 200] width 8 height 8
